Goal: Ask a question

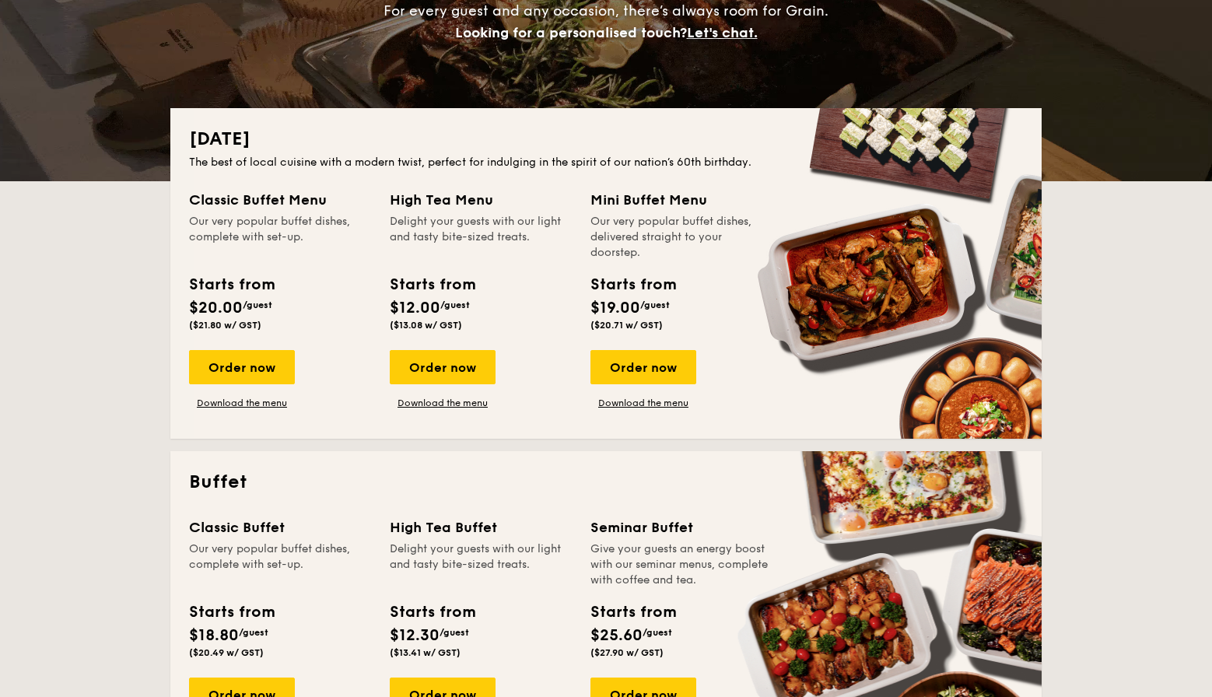
scroll to position [263, 0]
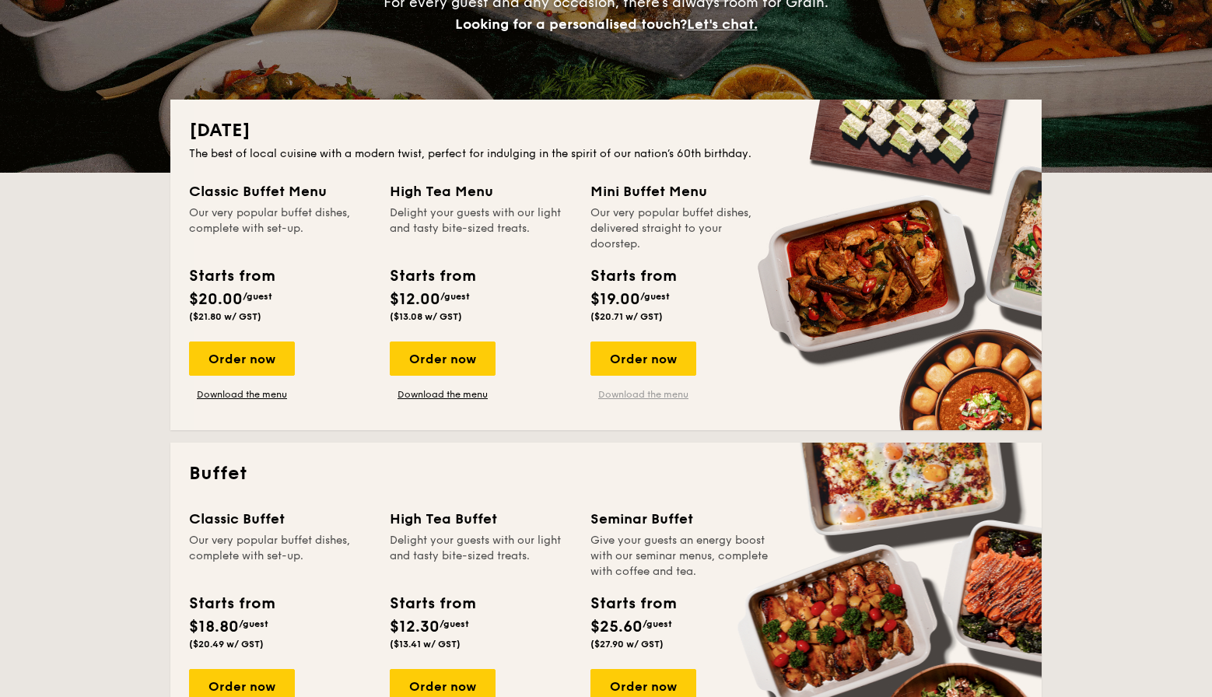
click at [657, 394] on link "Download the menu" at bounding box center [644, 394] width 106 height 12
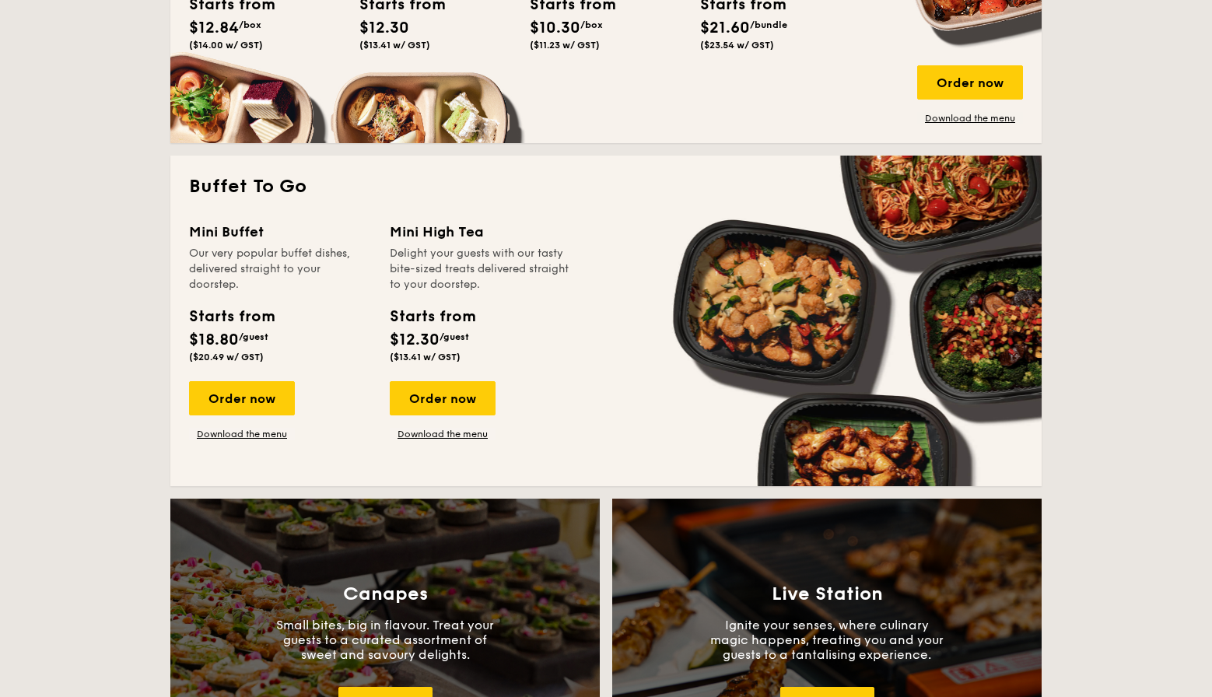
scroll to position [1347, 0]
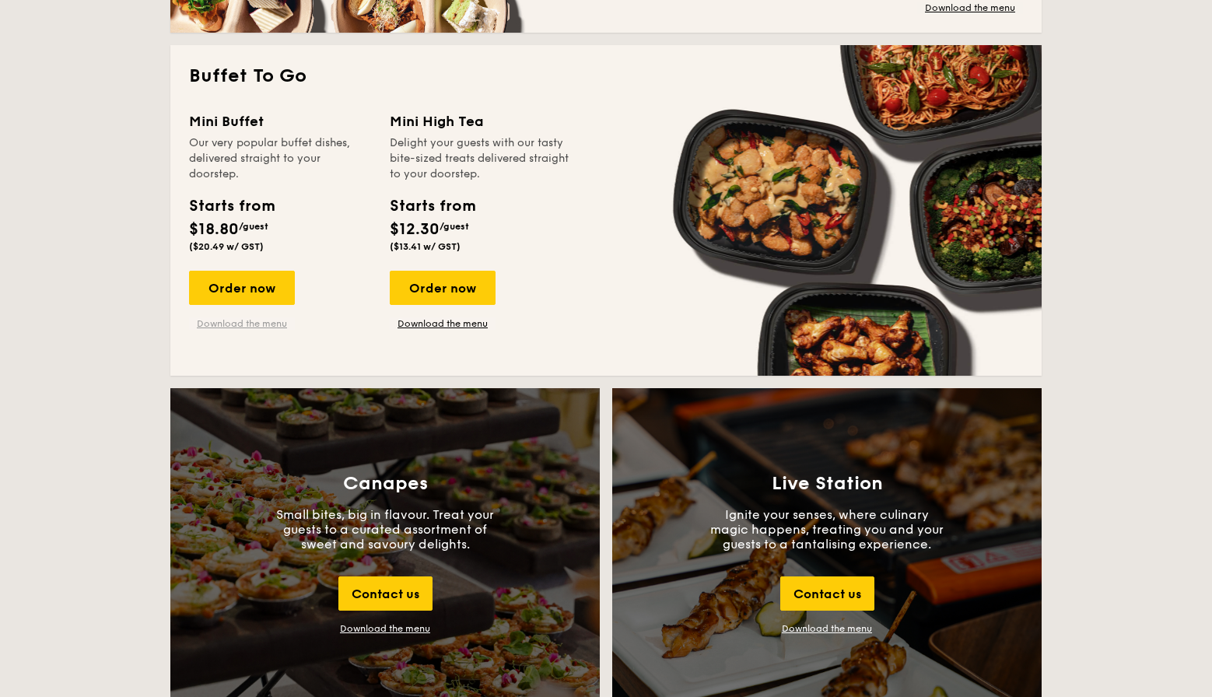
click at [254, 321] on link "Download the menu" at bounding box center [242, 323] width 106 height 12
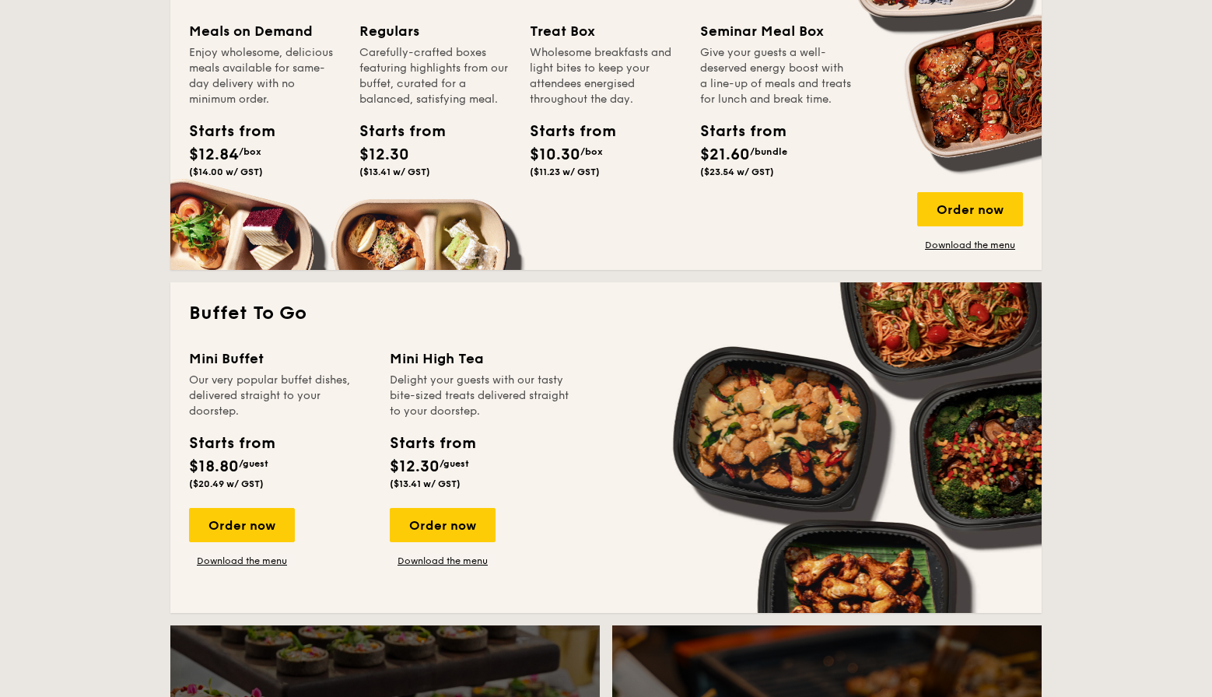
scroll to position [1113, 0]
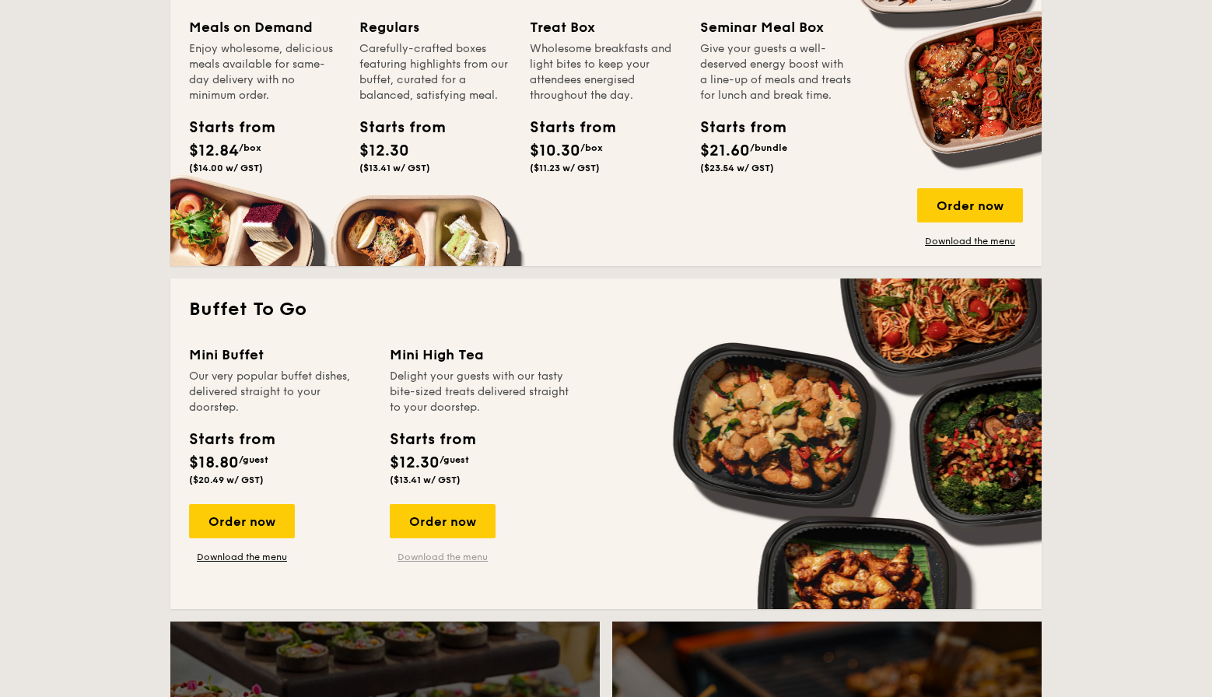
click at [464, 559] on link "Download the menu" at bounding box center [443, 557] width 106 height 12
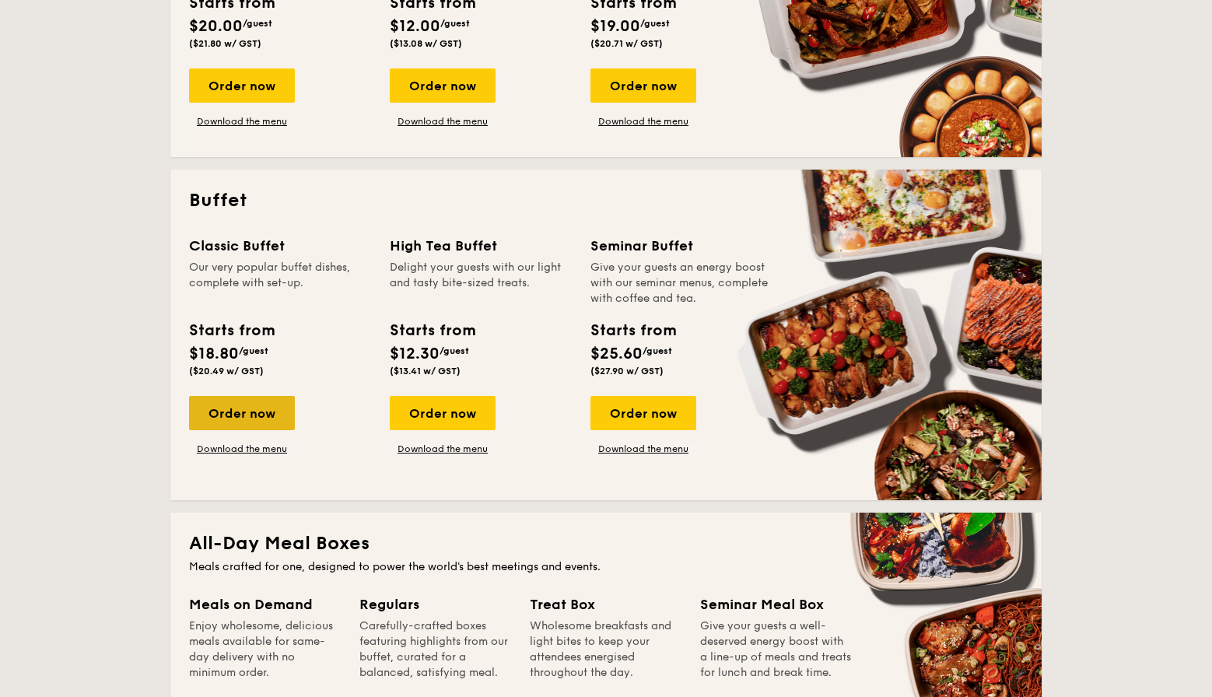
scroll to position [538, 0]
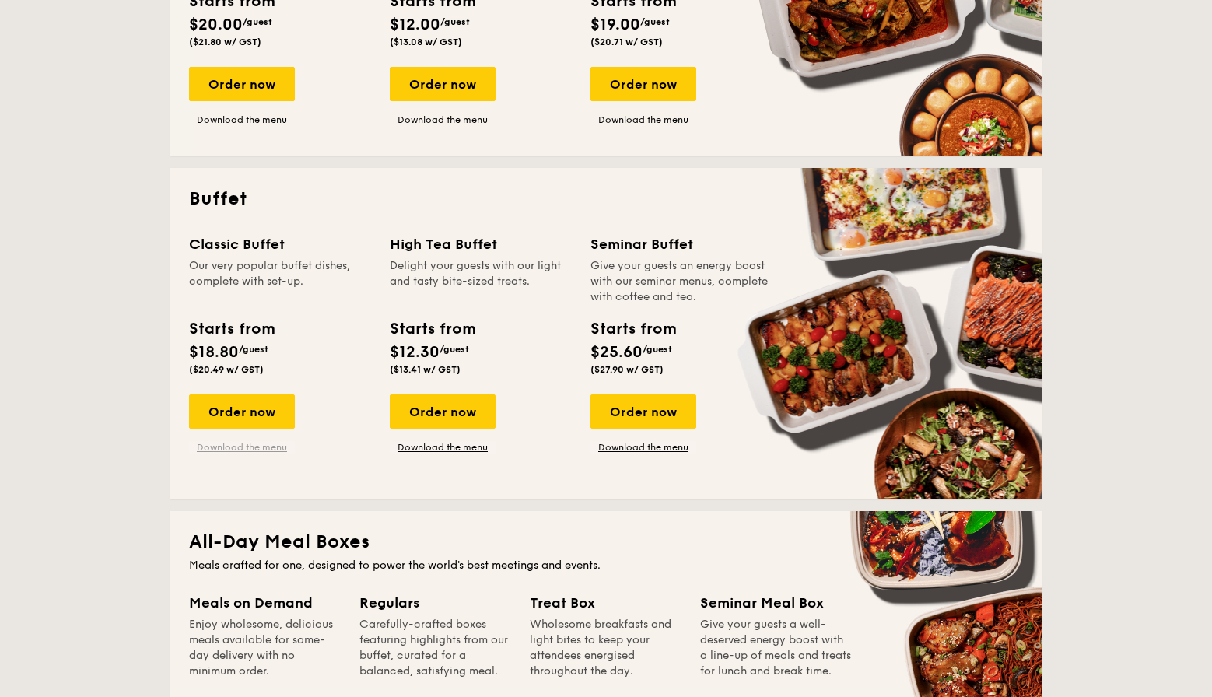
click at [266, 447] on link "Download the menu" at bounding box center [242, 447] width 106 height 12
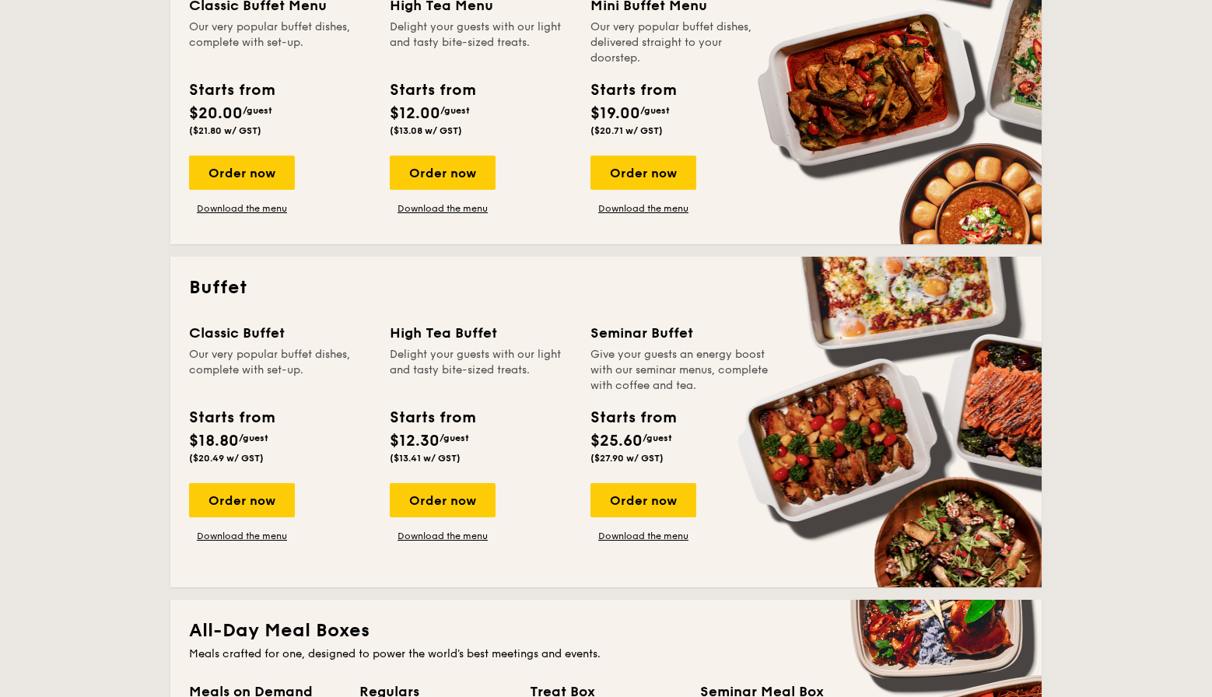
scroll to position [523, 0]
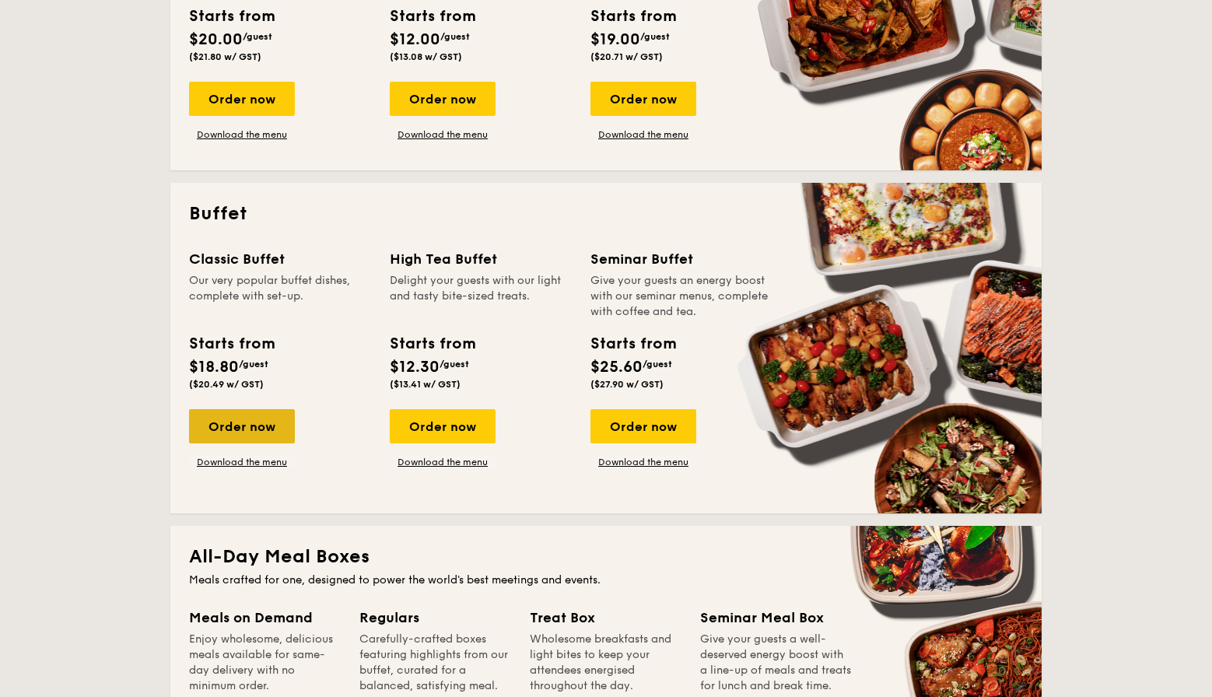
click at [271, 426] on div "Order now" at bounding box center [242, 426] width 106 height 34
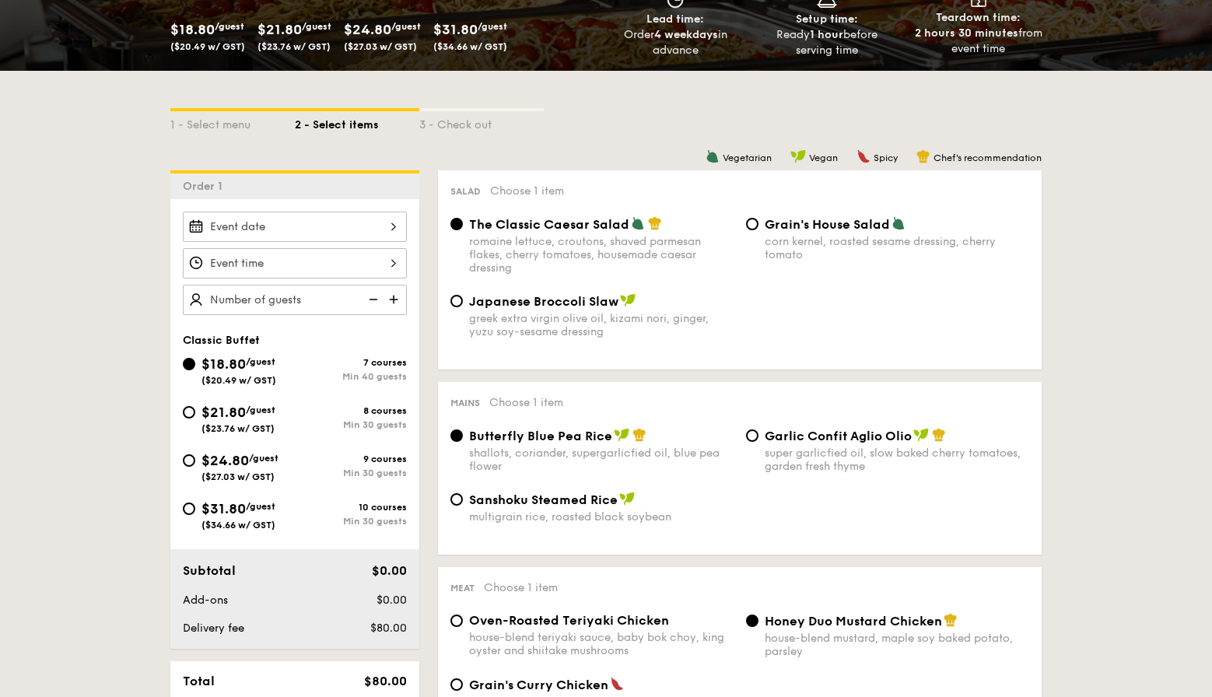
scroll to position [269, 0]
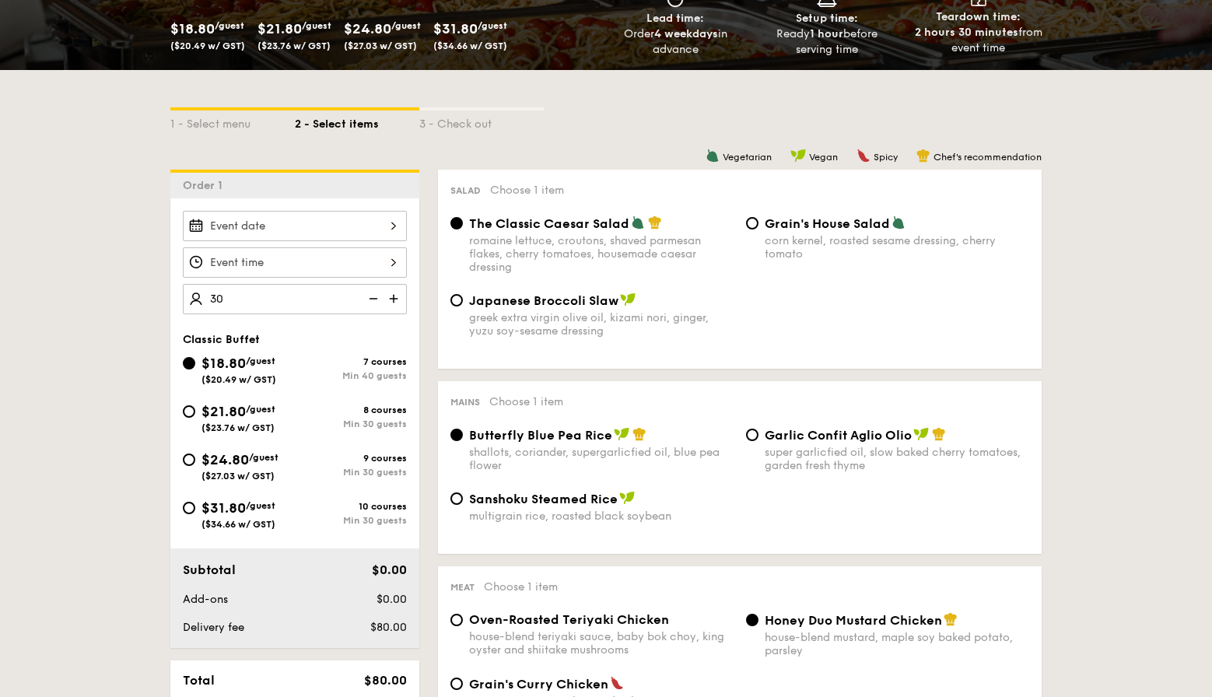
click at [331, 227] on div at bounding box center [295, 226] width 224 height 30
type input "40 guests"
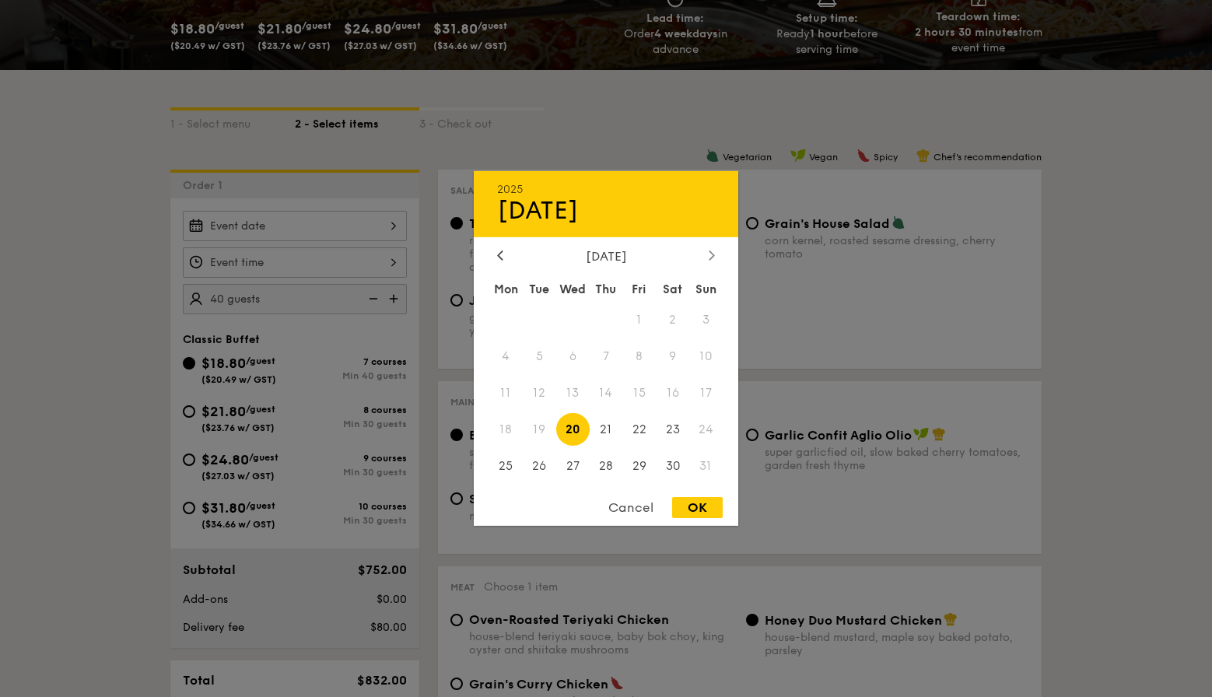
click at [709, 258] on icon at bounding box center [712, 255] width 6 height 10
click at [504, 257] on div at bounding box center [500, 256] width 14 height 15
click at [708, 468] on span "31" at bounding box center [705, 465] width 33 height 33
click at [706, 468] on span "31" at bounding box center [705, 465] width 33 height 33
click at [713, 253] on icon at bounding box center [712, 255] width 5 height 9
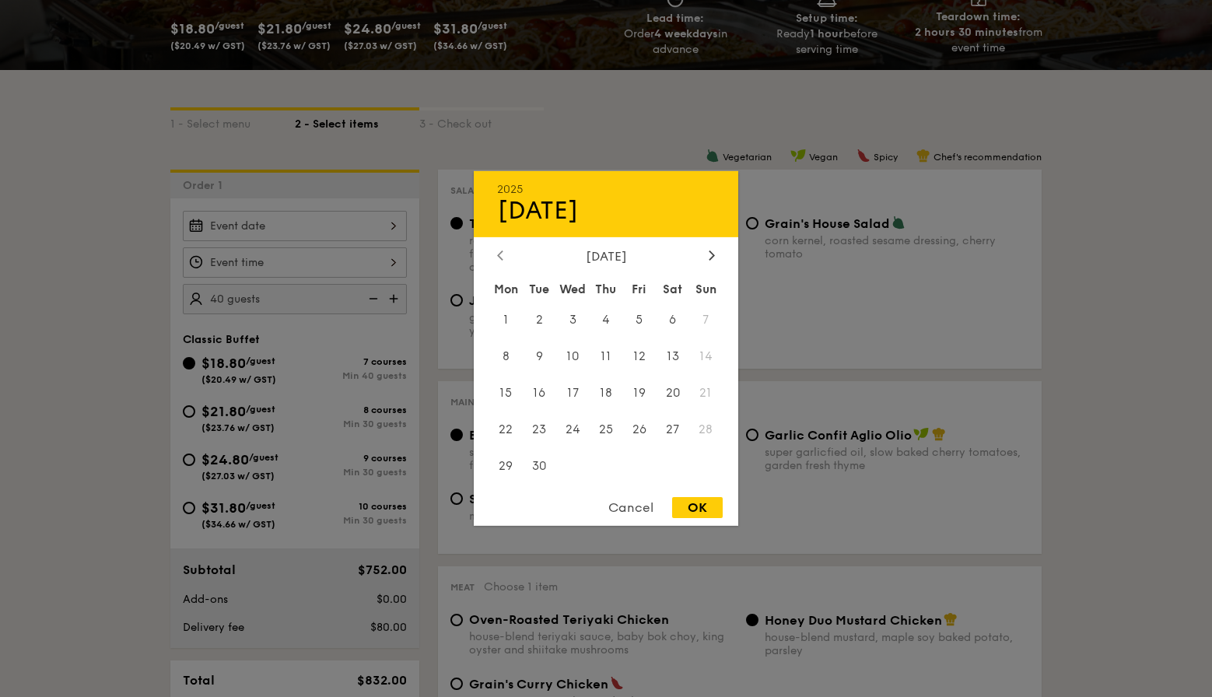
click at [502, 258] on icon at bounding box center [500, 255] width 5 height 9
click at [705, 466] on span "31" at bounding box center [705, 465] width 33 height 33
click at [801, 394] on div at bounding box center [606, 348] width 1212 height 697
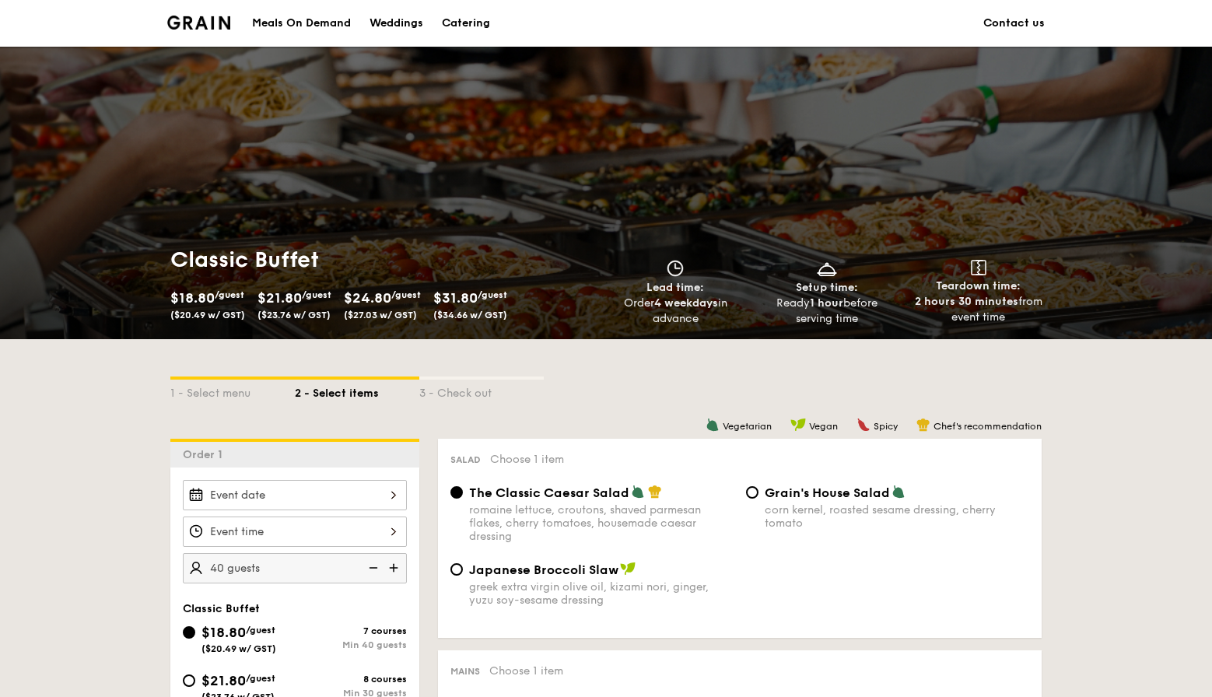
scroll to position [3, 0]
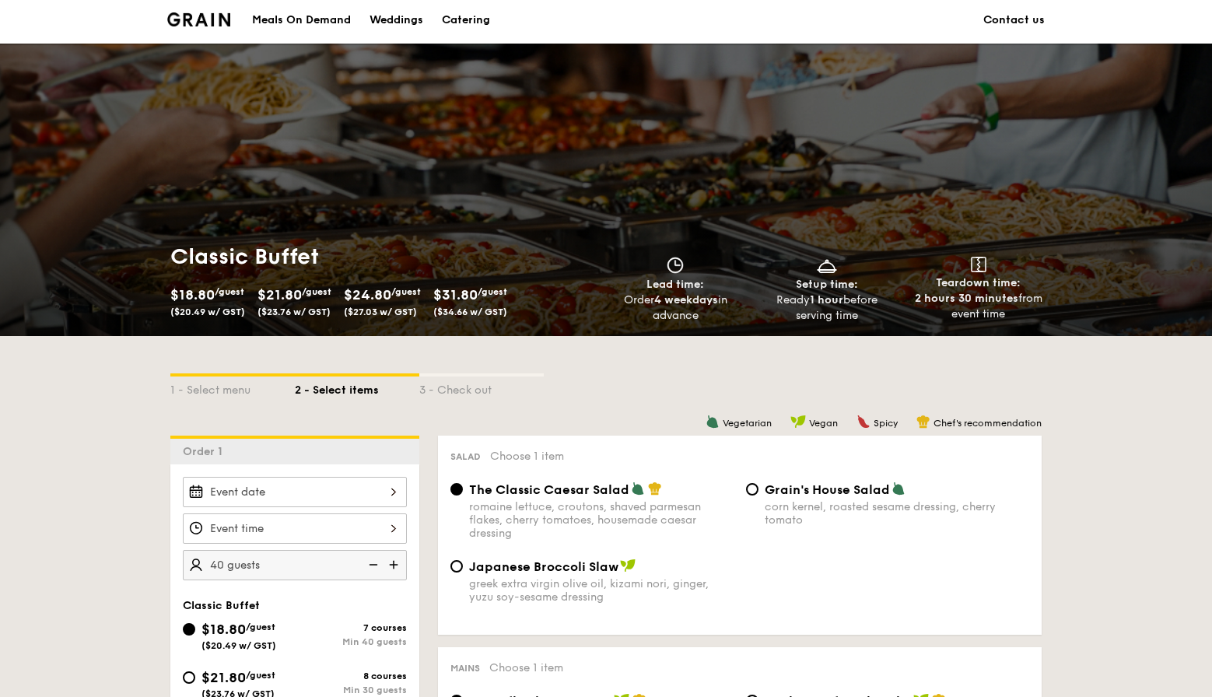
click at [352, 483] on div at bounding box center [295, 492] width 224 height 30
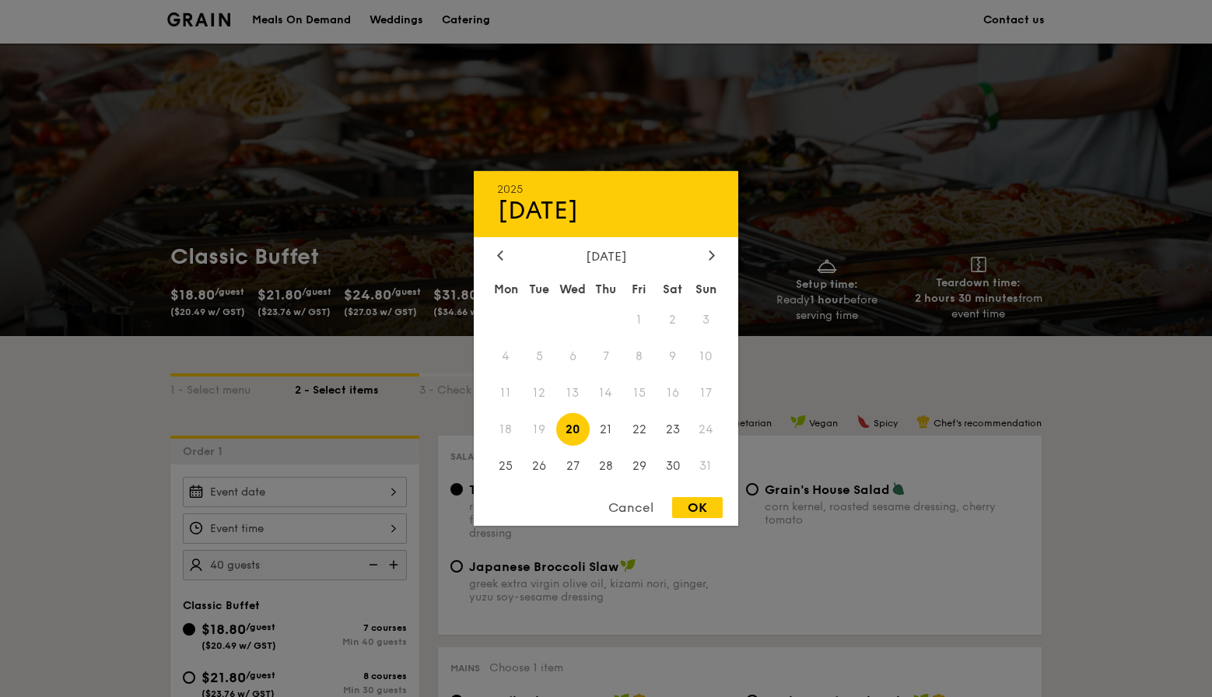
click at [707, 467] on span "31" at bounding box center [705, 465] width 33 height 33
click at [682, 468] on span "30" at bounding box center [672, 465] width 33 height 33
click at [668, 420] on span "23" at bounding box center [672, 428] width 33 height 33
click at [781, 398] on div at bounding box center [606, 348] width 1212 height 697
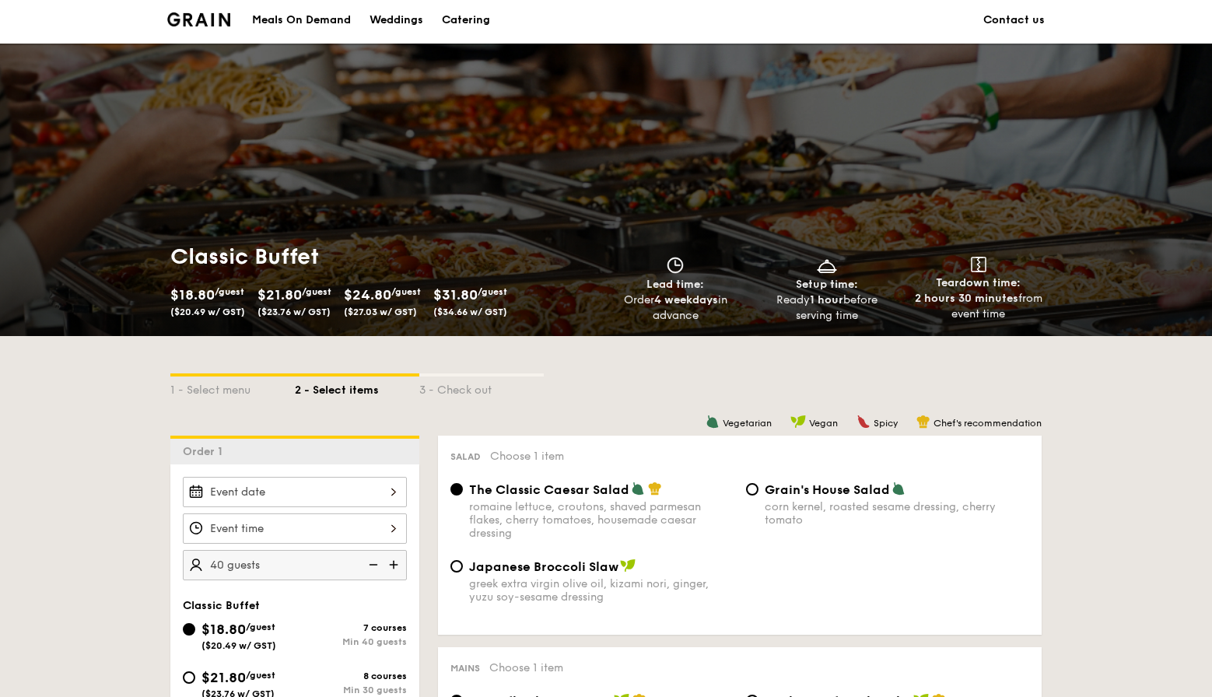
click at [1032, 16] on link "Contact us" at bounding box center [1013, 20] width 61 height 47
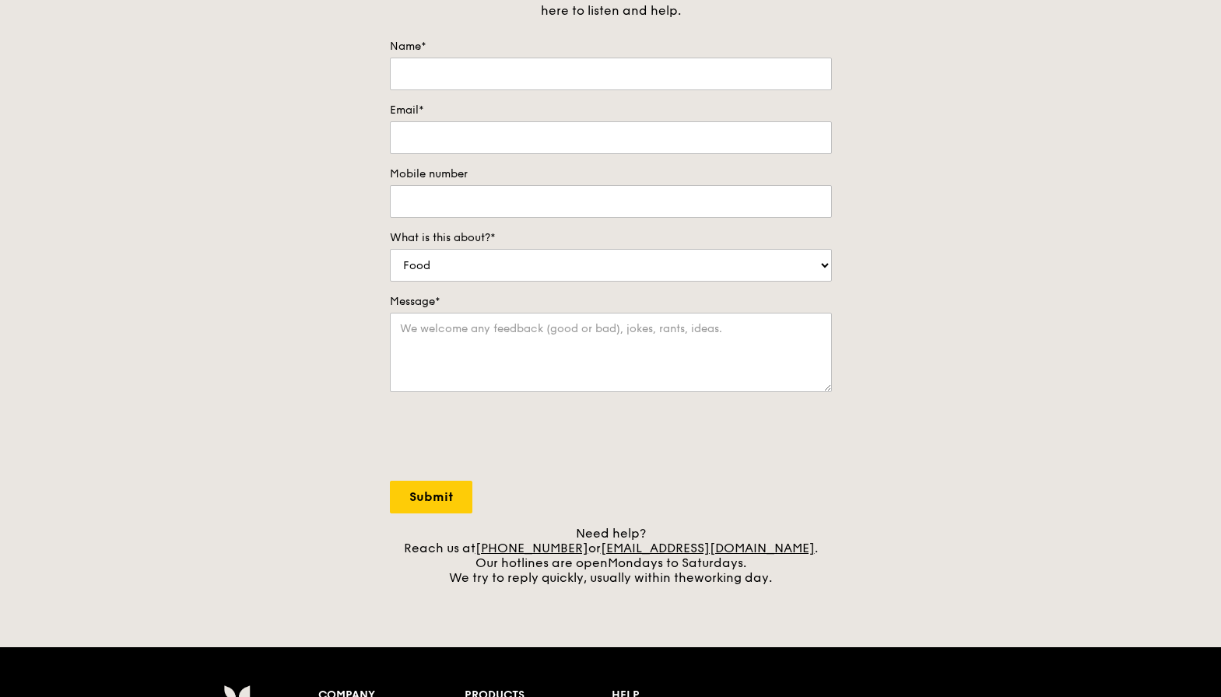
scroll to position [144, 0]
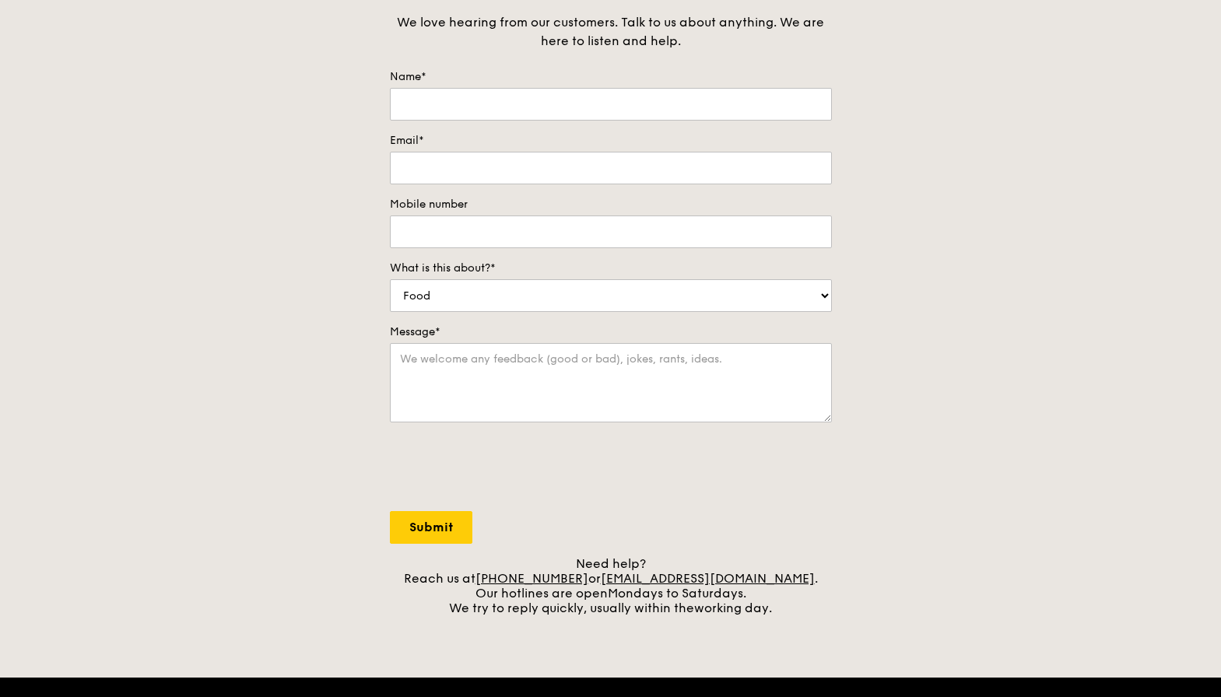
click at [605, 84] on div "Name*" at bounding box center [611, 94] width 442 height 51
click at [600, 96] on input "Name*" at bounding box center [611, 104] width 442 height 33
type input "Rachel"
type input "rachelcte68@gmail.com"
type input "97847985"
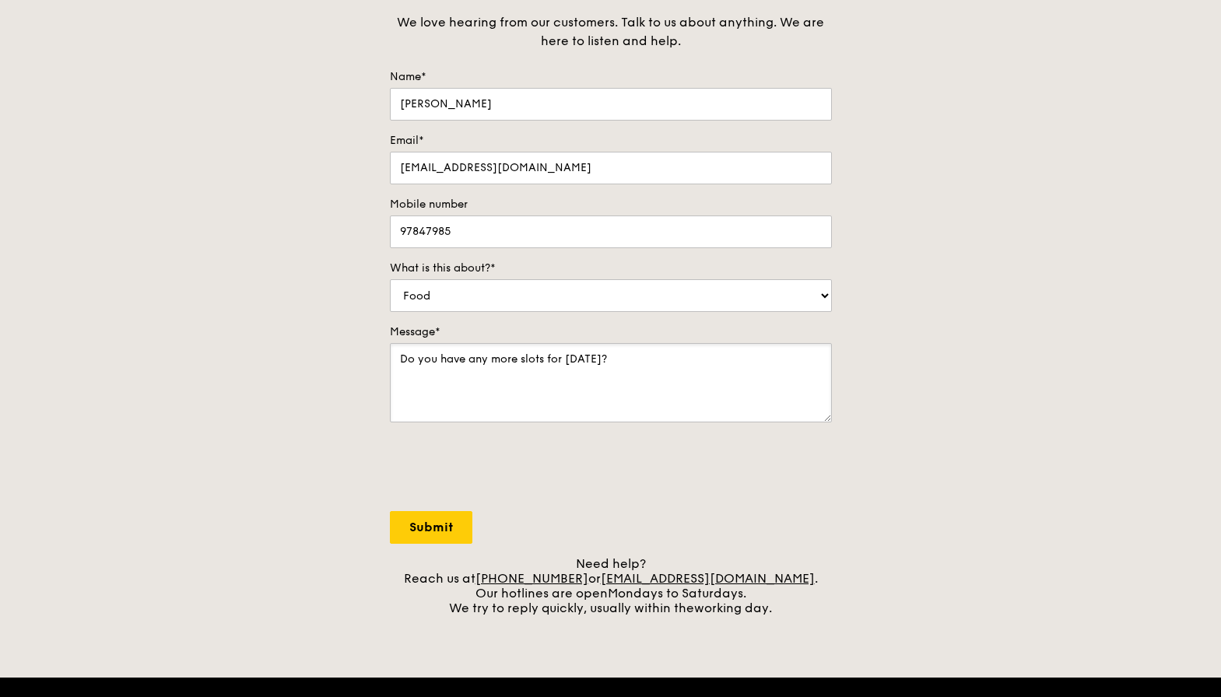
click at [598, 363] on textarea "Do you have any more slots for 31 Aug?" at bounding box center [611, 382] width 442 height 79
type textarea "Do you have any more slots for 31 Aug lunch?"
click at [444, 529] on input "Submit" at bounding box center [431, 527] width 82 height 33
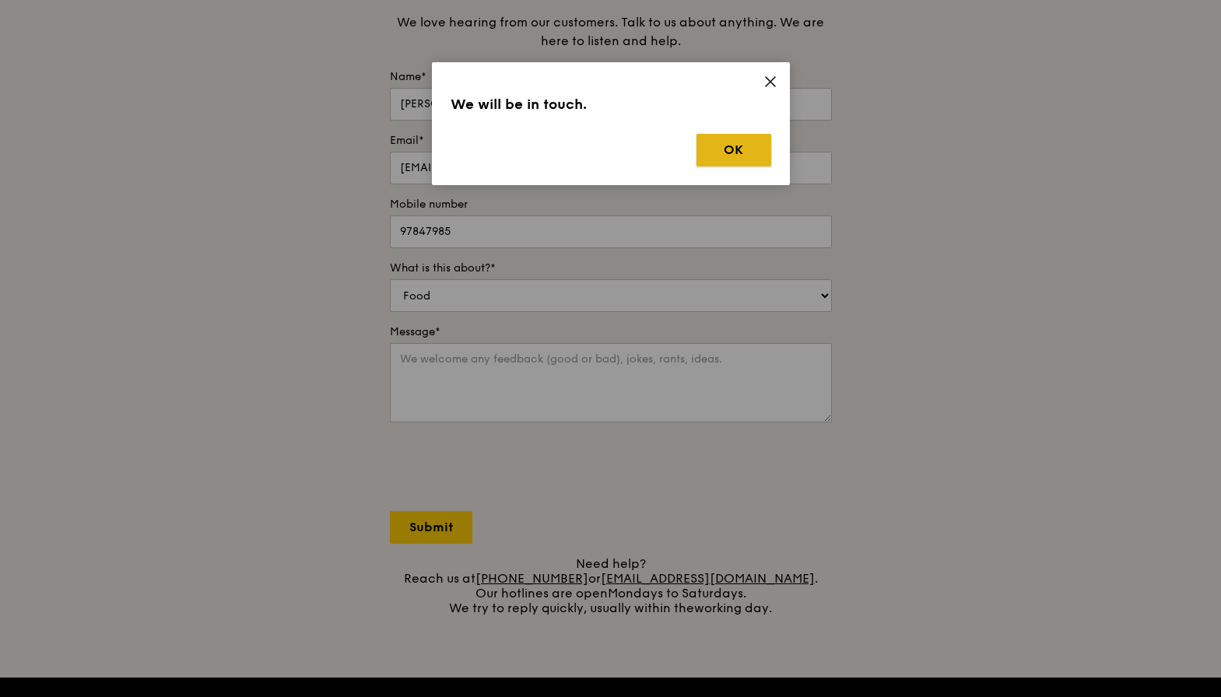
click at [732, 145] on button "OK" at bounding box center [733, 150] width 75 height 33
